Goal: Communication & Community: Answer question/provide support

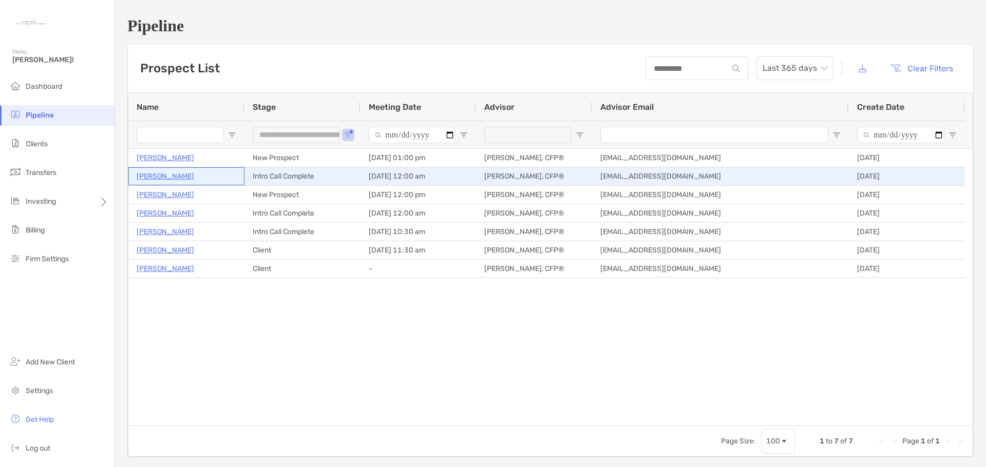
click at [162, 177] on p "[PERSON_NAME]" at bounding box center [165, 176] width 57 height 13
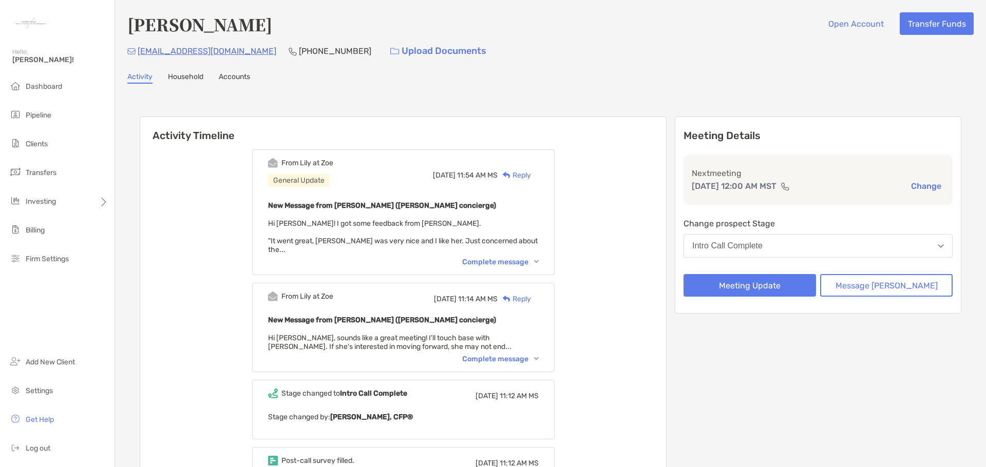
click at [918, 186] on button "Change" at bounding box center [925, 186] width 36 height 11
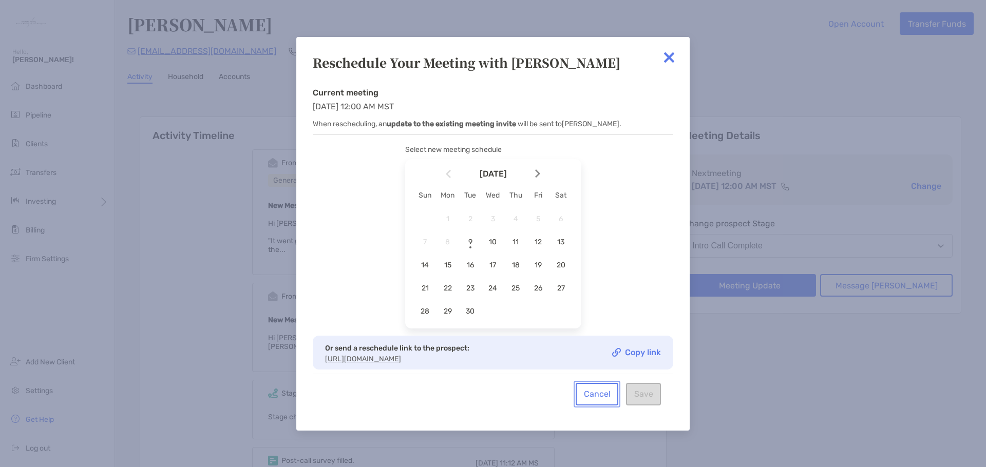
click at [593, 404] on button "Cancel" at bounding box center [596, 394] width 43 height 23
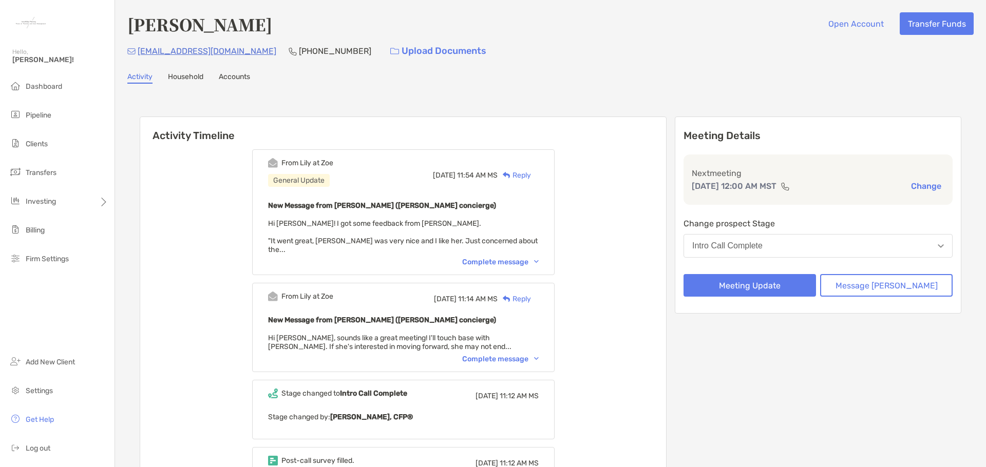
click at [924, 187] on button "Change" at bounding box center [925, 186] width 36 height 11
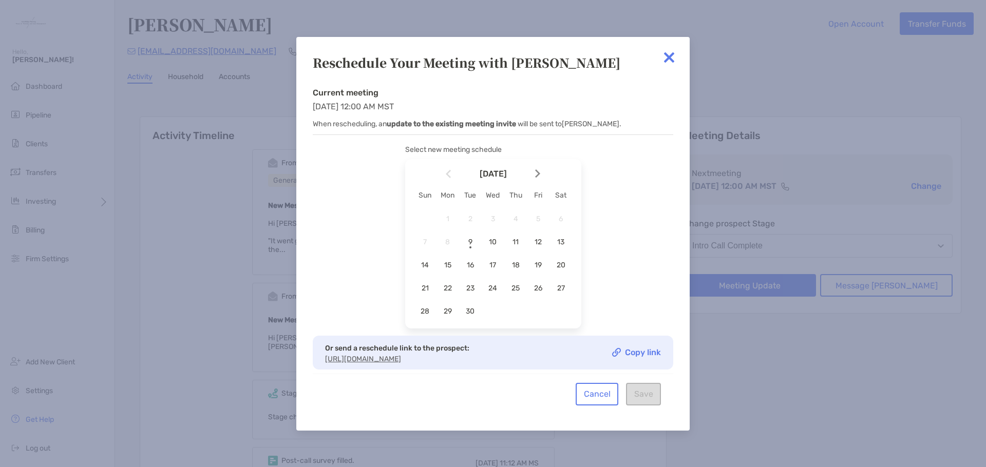
click at [670, 52] on img at bounding box center [669, 57] width 21 height 21
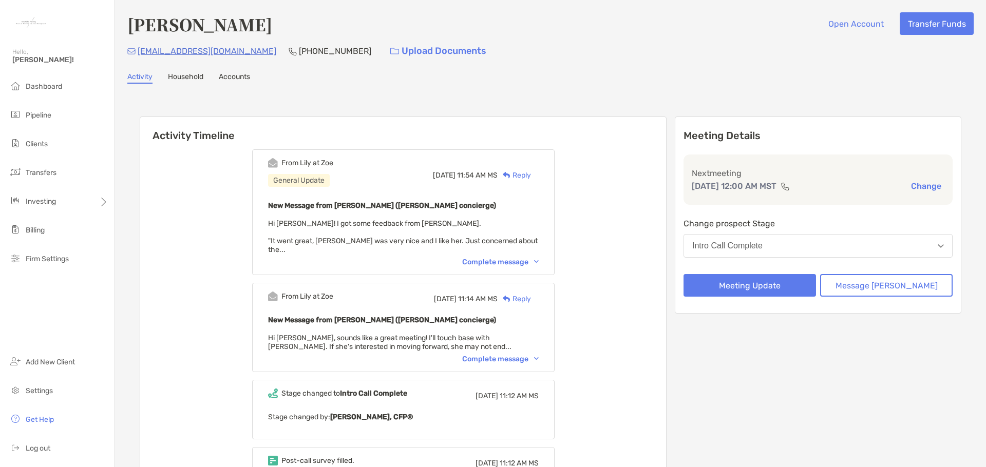
click at [179, 82] on link "Household" at bounding box center [185, 77] width 35 height 11
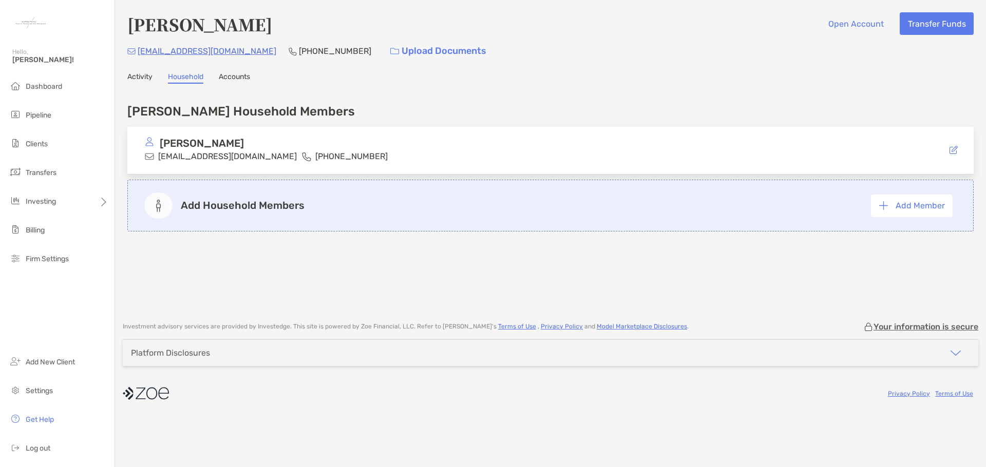
click at [240, 79] on link "Accounts" at bounding box center [234, 77] width 31 height 11
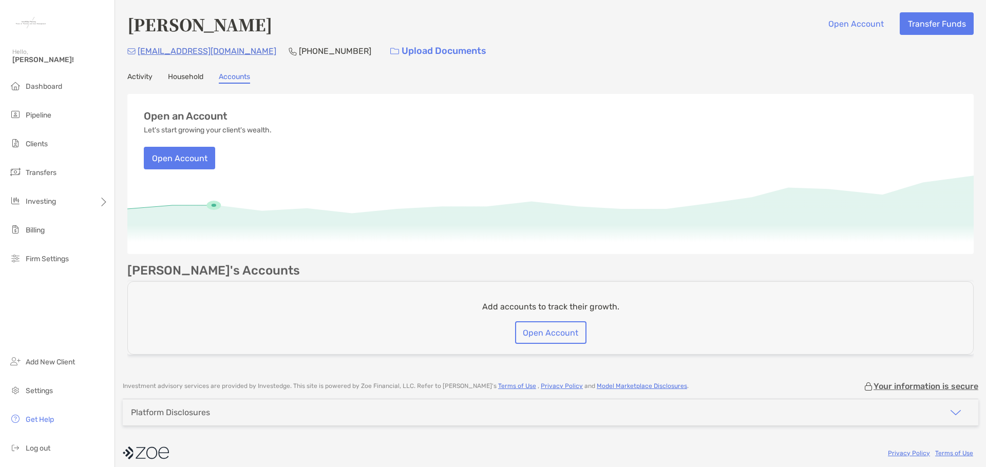
click at [144, 82] on link "Activity" at bounding box center [139, 77] width 25 height 11
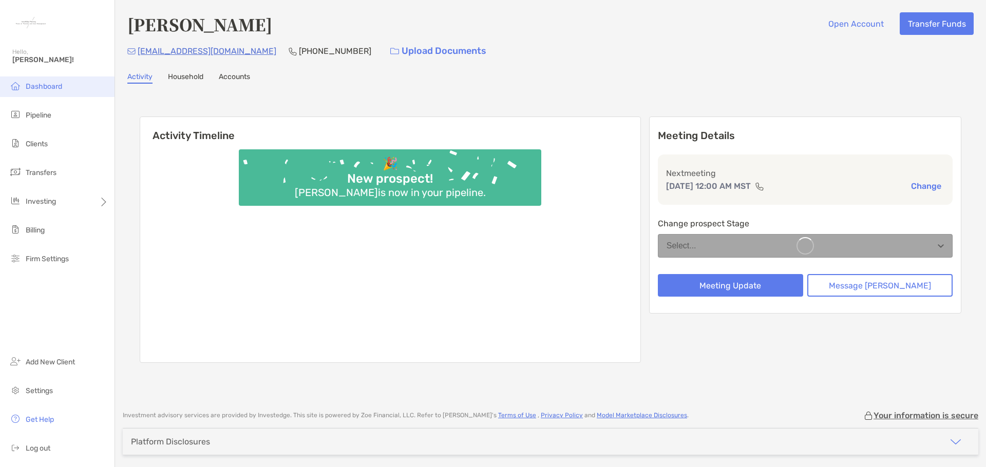
click at [36, 89] on span "Dashboard" at bounding box center [44, 86] width 36 height 9
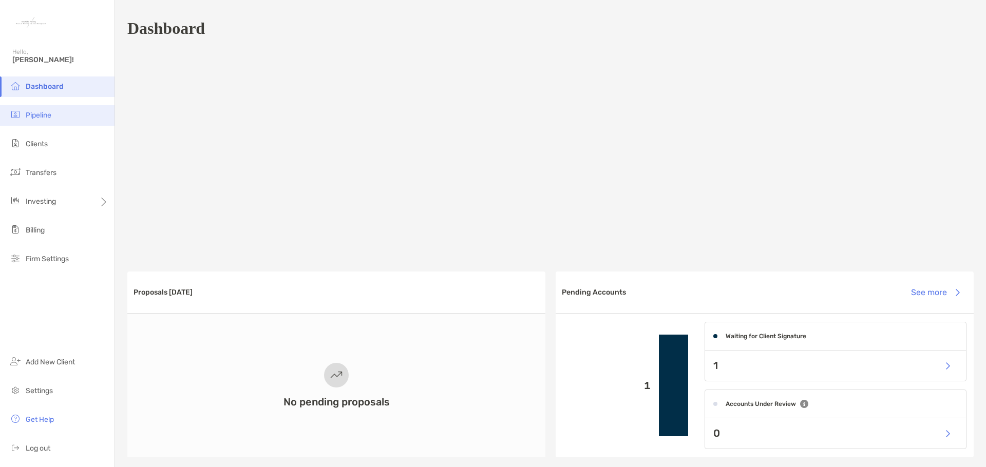
click at [41, 123] on li "Pipeline" at bounding box center [57, 115] width 114 height 21
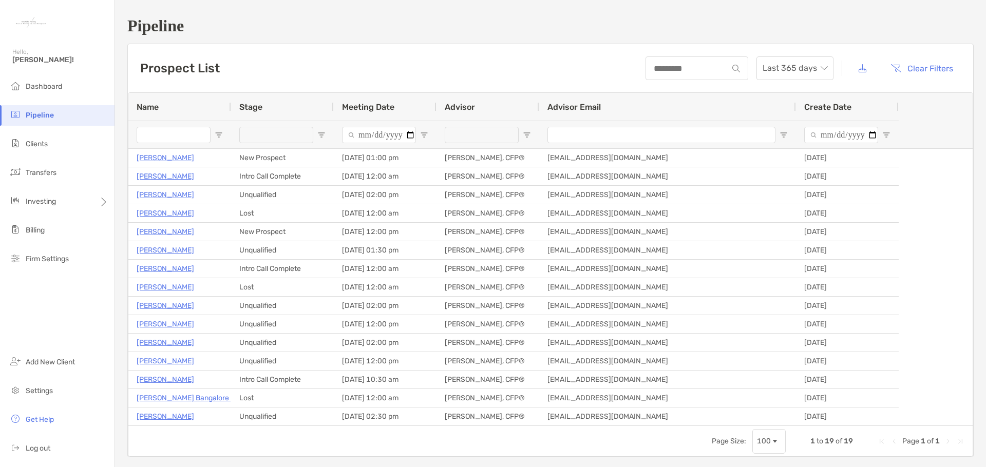
type input "**********"
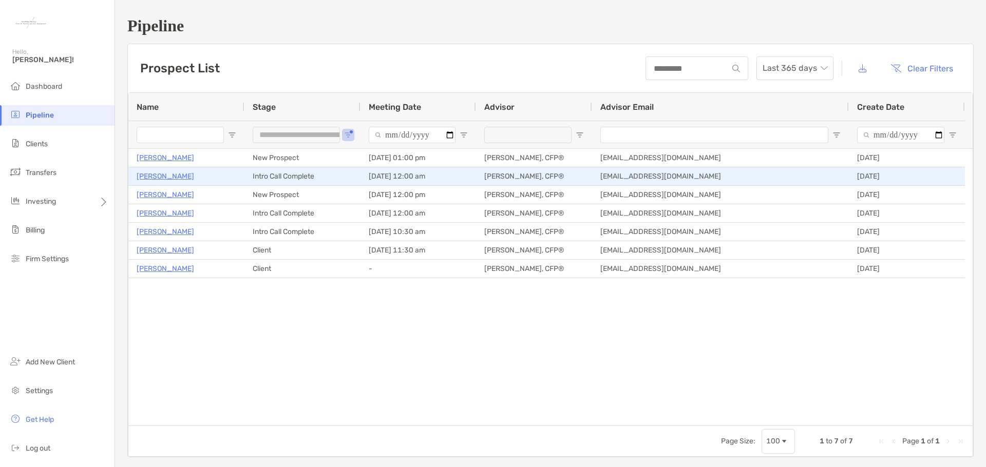
click at [175, 178] on p "Kathleen Robbins" at bounding box center [165, 176] width 57 height 13
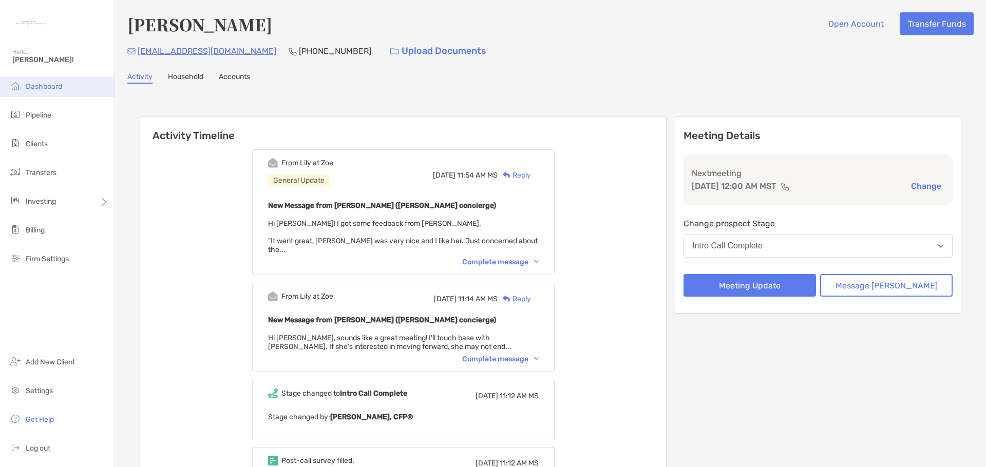
click at [37, 83] on span "Dashboard" at bounding box center [44, 86] width 36 height 9
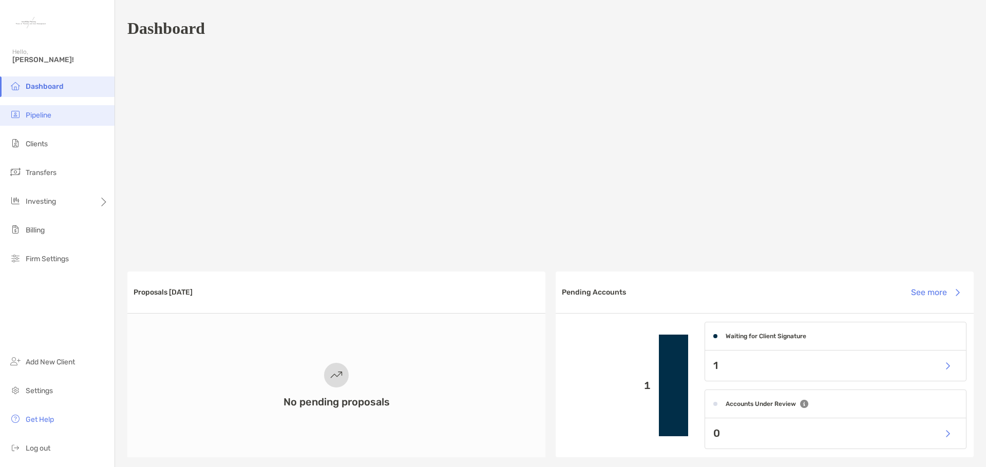
click at [52, 113] on li "Pipeline" at bounding box center [57, 115] width 114 height 21
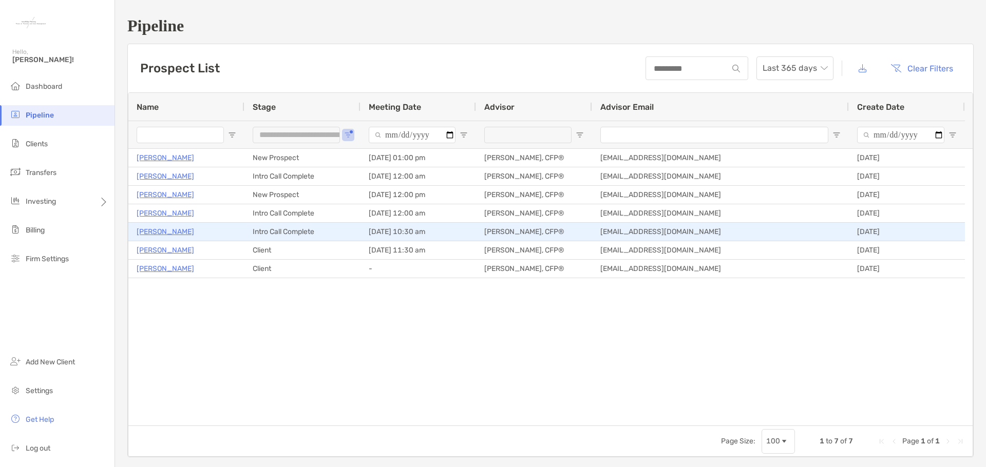
click at [170, 230] on p "Edward Palacios" at bounding box center [165, 231] width 57 height 13
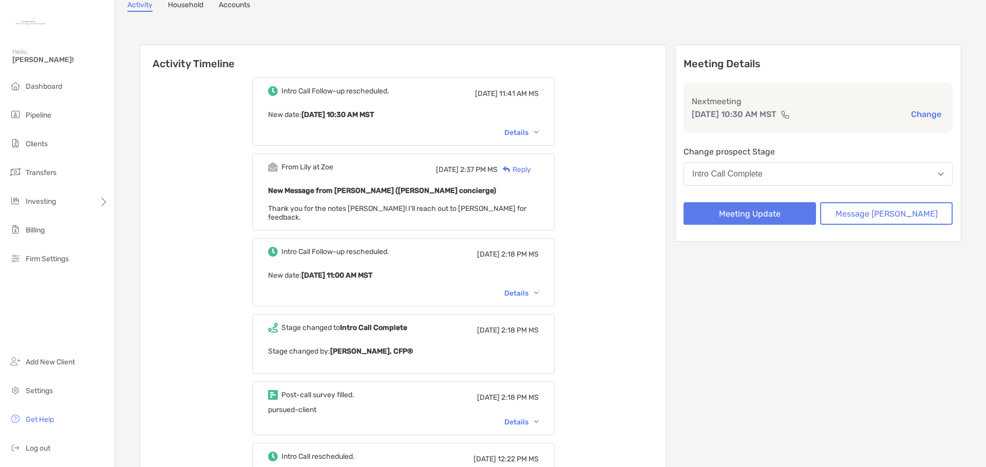
scroll to position [51, 0]
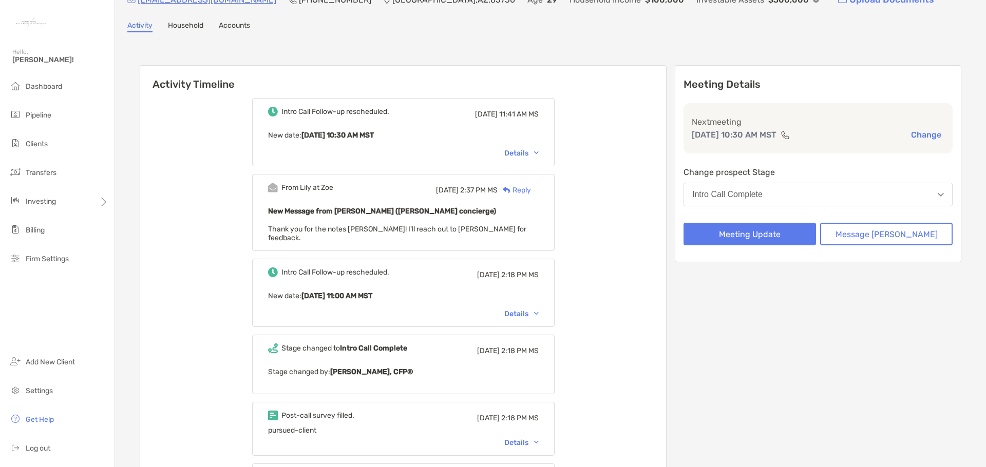
click at [531, 190] on div "Reply" at bounding box center [513, 190] width 33 height 11
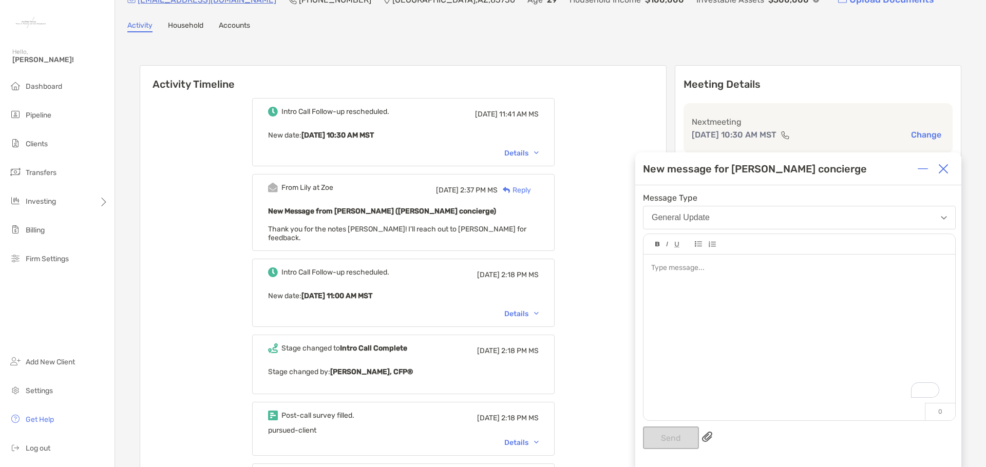
click at [743, 296] on div "To enrich screen reader interactions, please activate Accessibility in Grammarl…" at bounding box center [799, 333] width 312 height 156
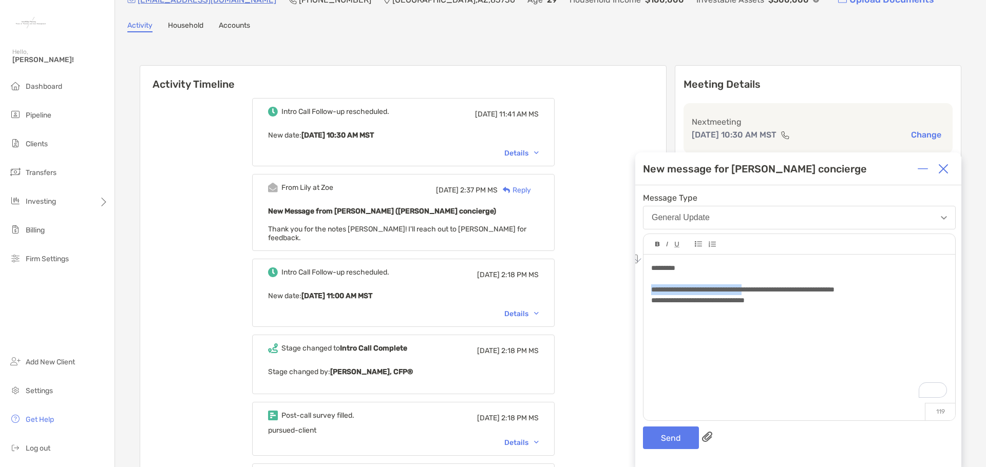
drag, startPoint x: 770, startPoint y: 288, endPoint x: 645, endPoint y: 284, distance: 125.3
click at [645, 284] on div "**********" at bounding box center [799, 333] width 312 height 156
drag, startPoint x: 787, startPoint y: 301, endPoint x: 649, endPoint y: 299, distance: 138.6
click at [649, 299] on div "**********" at bounding box center [799, 333] width 312 height 156
copy span "**********"
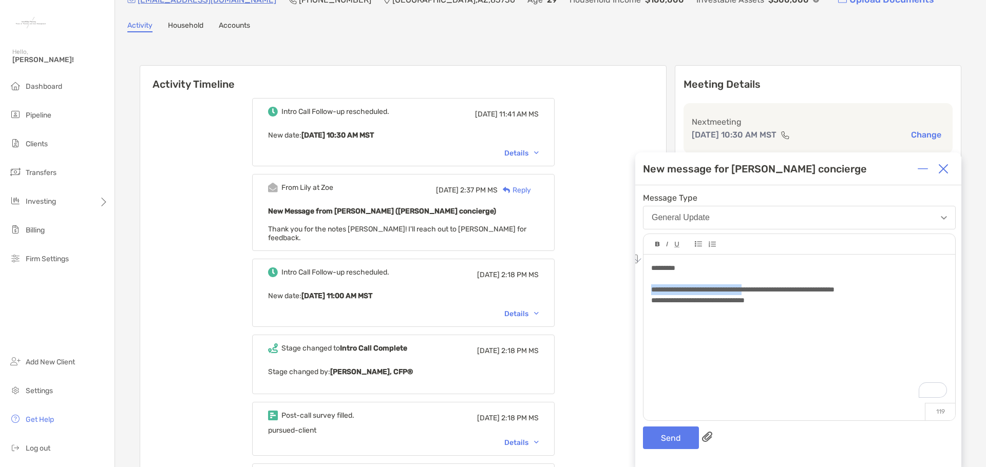
drag, startPoint x: 649, startPoint y: 287, endPoint x: 769, endPoint y: 289, distance: 120.1
click at [769, 289] on div "**********" at bounding box center [799, 333] width 312 height 156
drag, startPoint x: 795, startPoint y: 297, endPoint x: 613, endPoint y: 306, distance: 181.4
click at [613, 306] on div "Activity Timeline Intro Call Follow-up rescheduled. Tue, Aug 26 11:41 AM MS New…" at bounding box center [550, 469] width 846 height 852
click at [678, 434] on button "Send" at bounding box center [671, 438] width 56 height 23
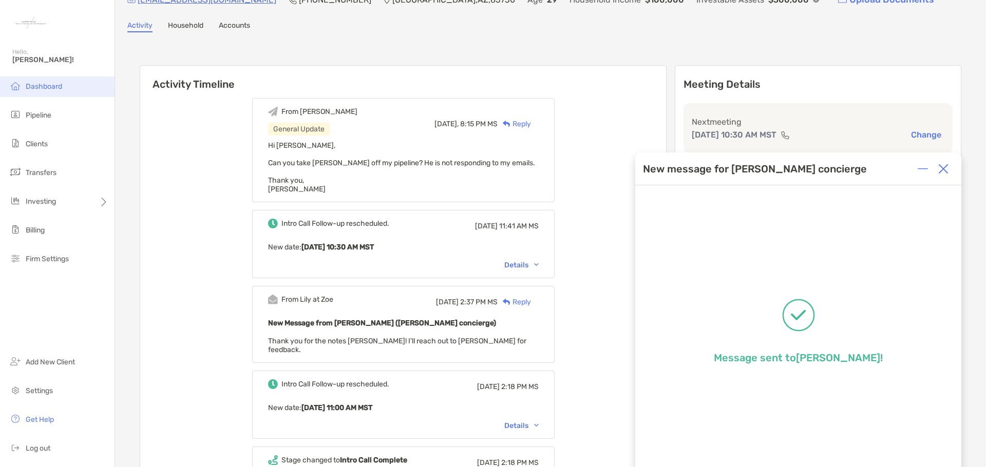
click at [57, 94] on li "Dashboard" at bounding box center [57, 86] width 114 height 21
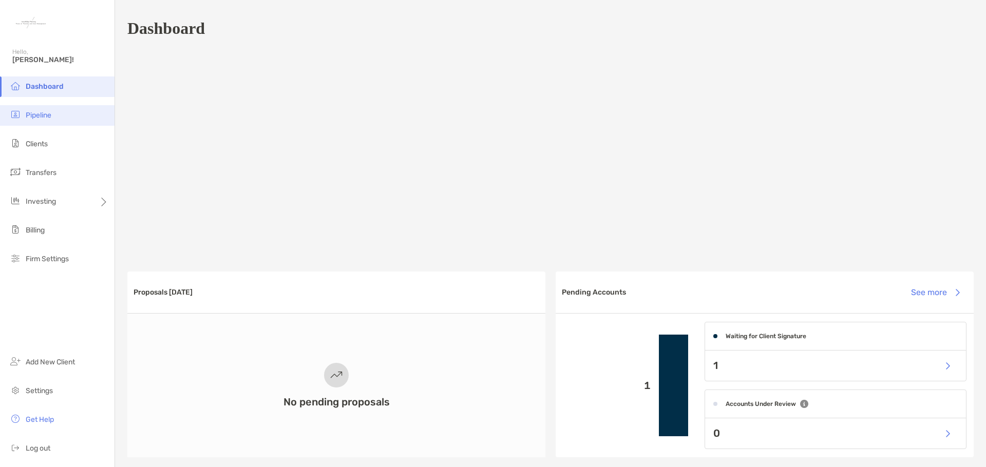
click at [45, 111] on span "Pipeline" at bounding box center [39, 115] width 26 height 9
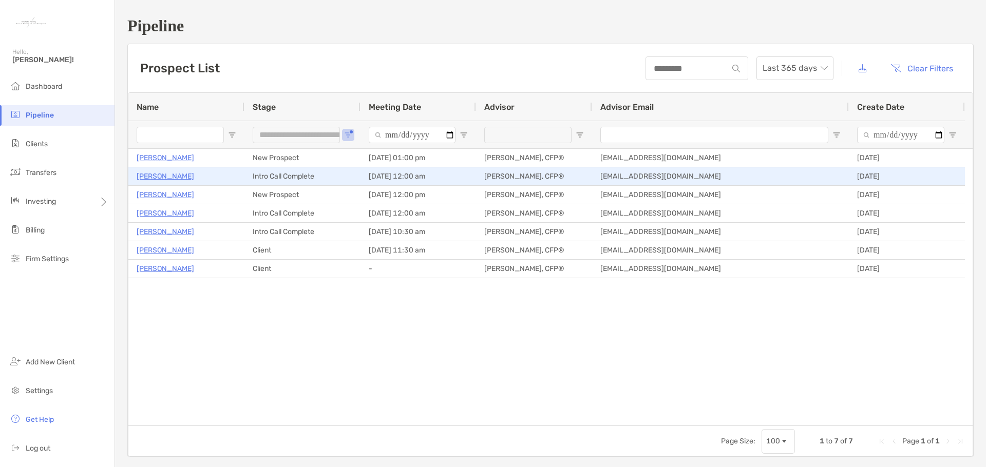
click at [179, 177] on p "[PERSON_NAME]" at bounding box center [165, 176] width 57 height 13
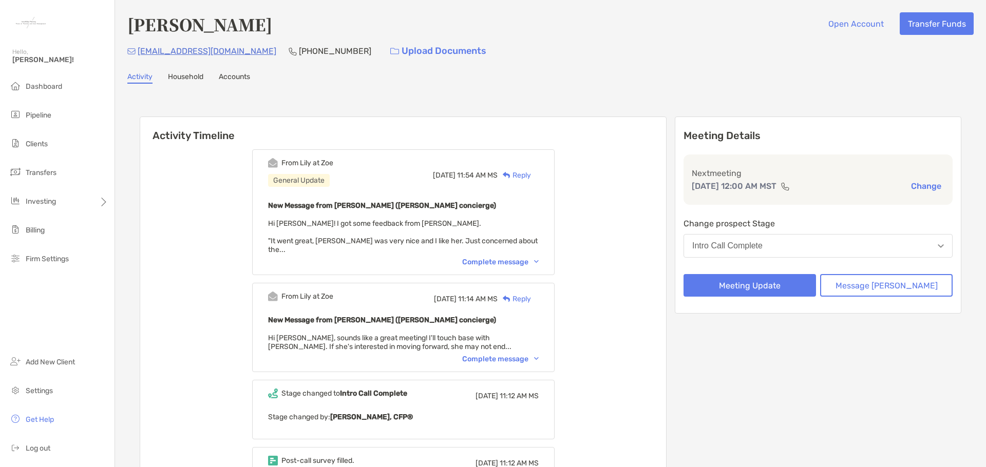
click at [531, 173] on div "Reply" at bounding box center [513, 175] width 33 height 11
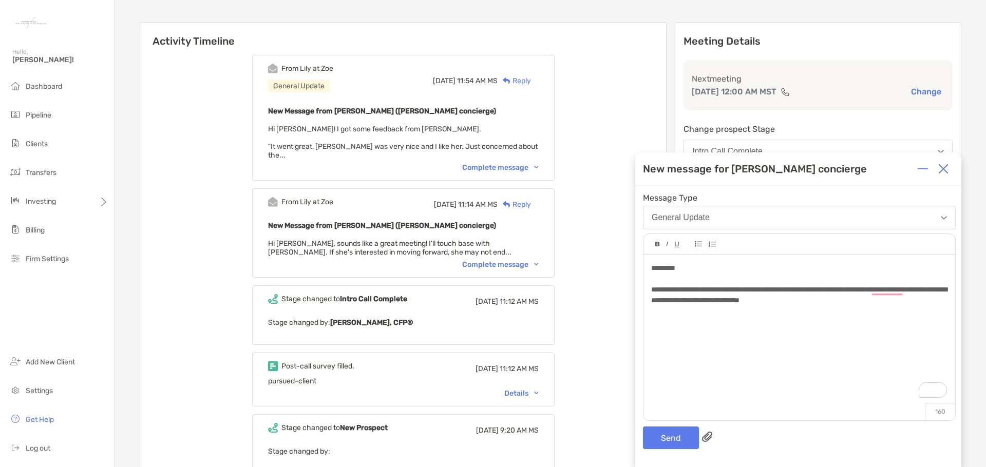
scroll to position [103, 0]
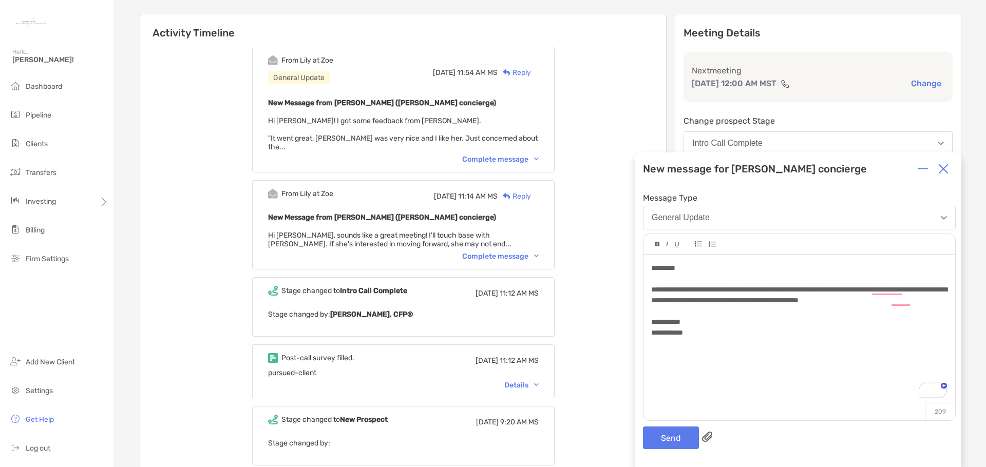
click at [891, 299] on span "**********" at bounding box center [799, 295] width 296 height 18
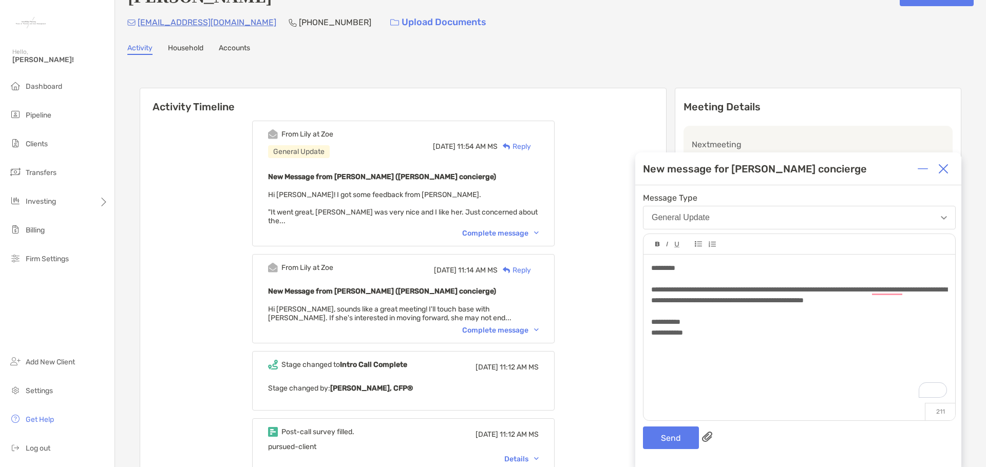
scroll to position [51, 0]
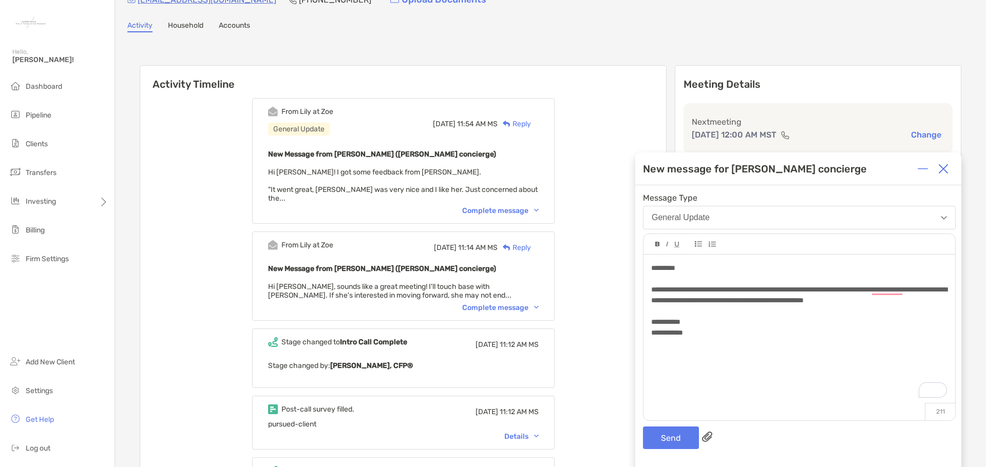
click at [817, 289] on span "**********" at bounding box center [799, 295] width 296 height 18
click at [680, 436] on button "Send" at bounding box center [671, 438] width 56 height 23
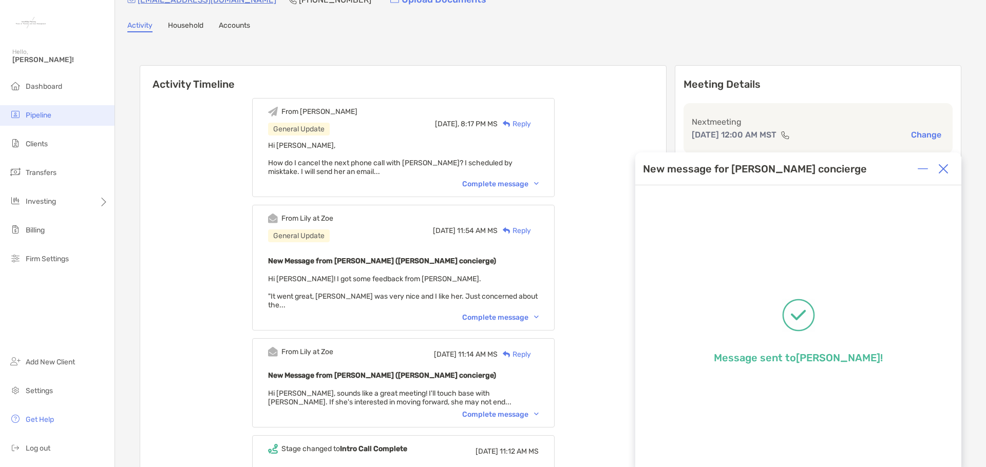
click at [54, 115] on li "Pipeline" at bounding box center [57, 115] width 114 height 21
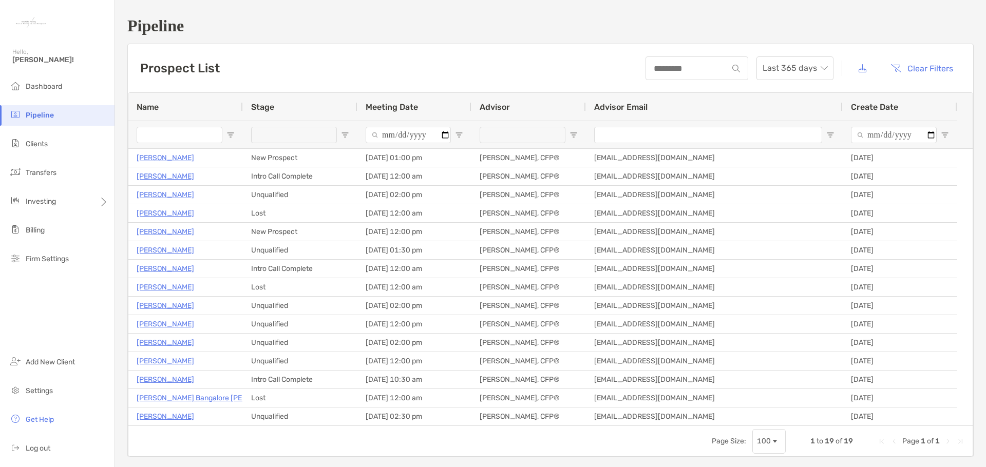
type input "**********"
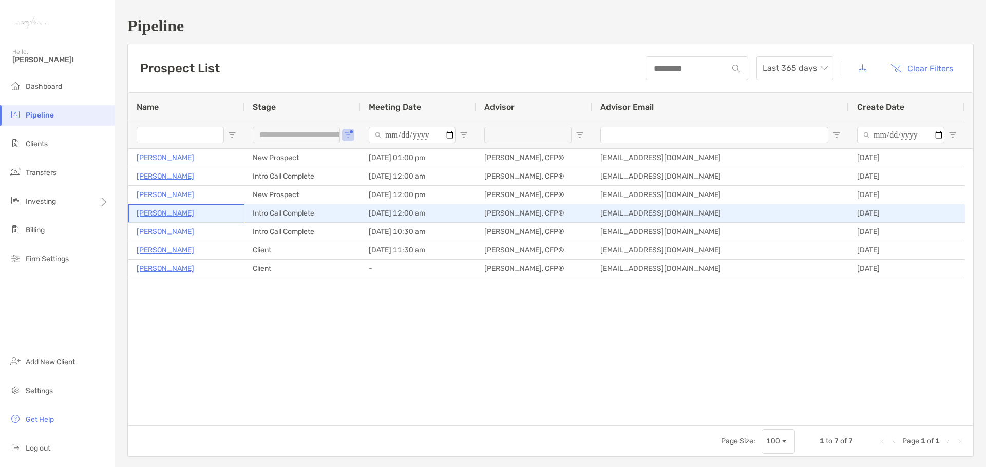
click at [165, 212] on p "[PERSON_NAME]" at bounding box center [165, 213] width 57 height 13
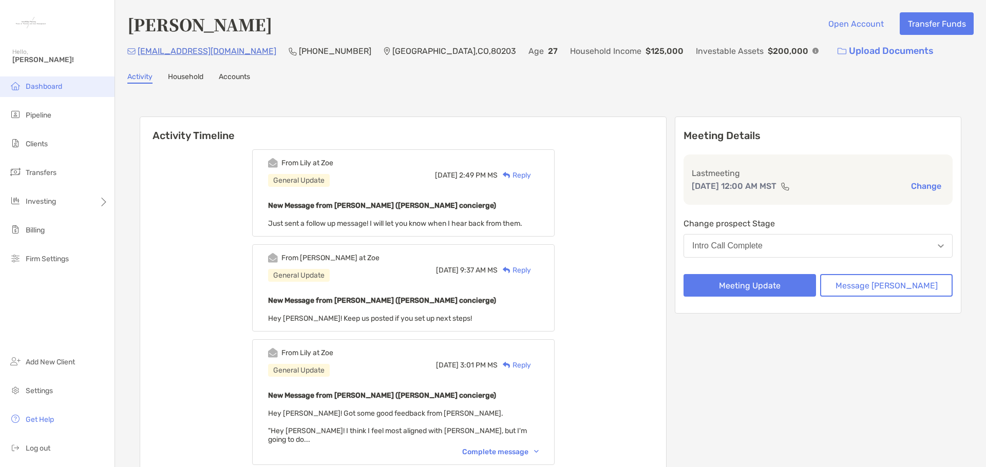
click at [50, 88] on span "Dashboard" at bounding box center [44, 86] width 36 height 9
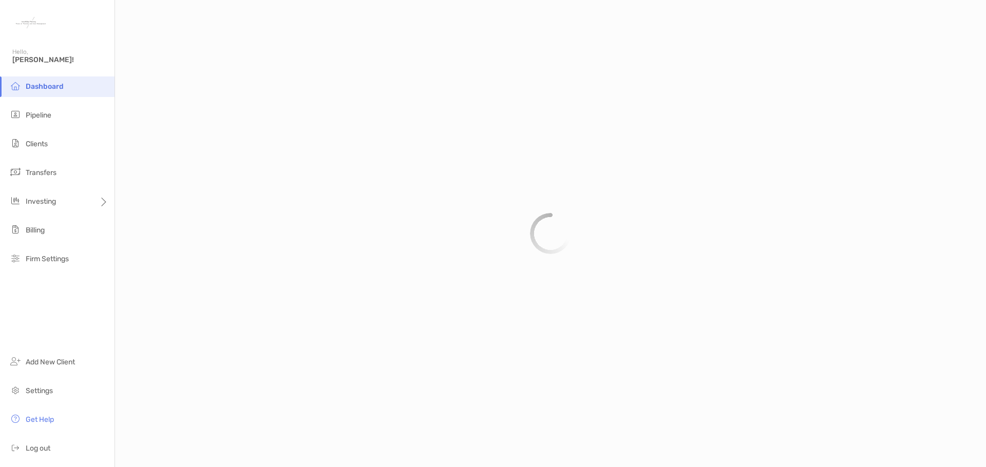
click at [44, 85] on span "Dashboard" at bounding box center [45, 86] width 38 height 9
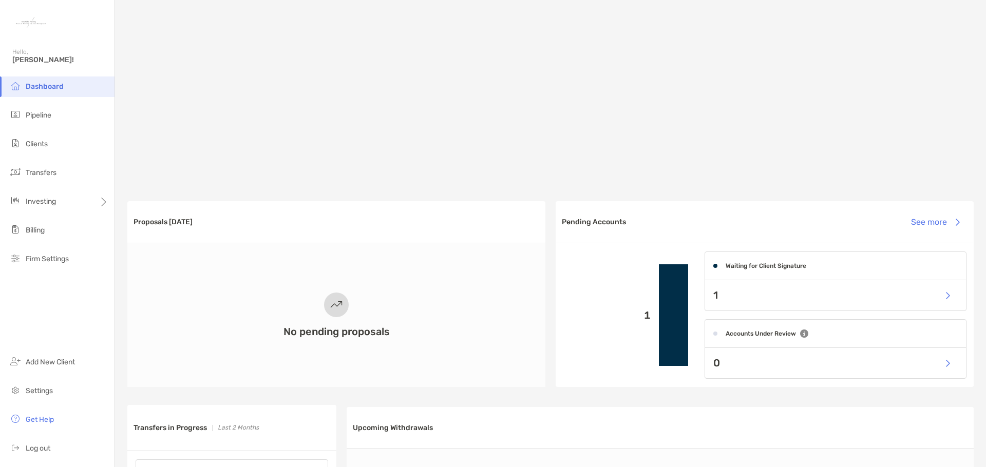
scroll to position [67, 0]
